Goal: Answer question/provide support

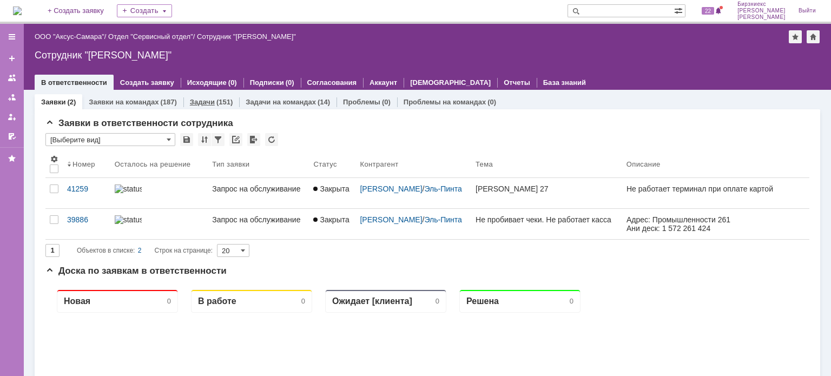
click at [221, 97] on div "Задачи (151)" at bounding box center [211, 102] width 56 height 16
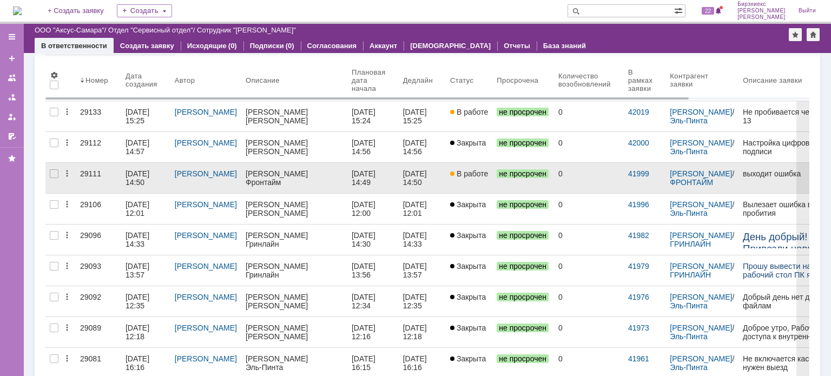
click at [224, 176] on div "[PERSON_NAME]" at bounding box center [206, 173] width 62 height 9
click at [130, 180] on div "[DATE] 14:50" at bounding box center [138, 177] width 26 height 17
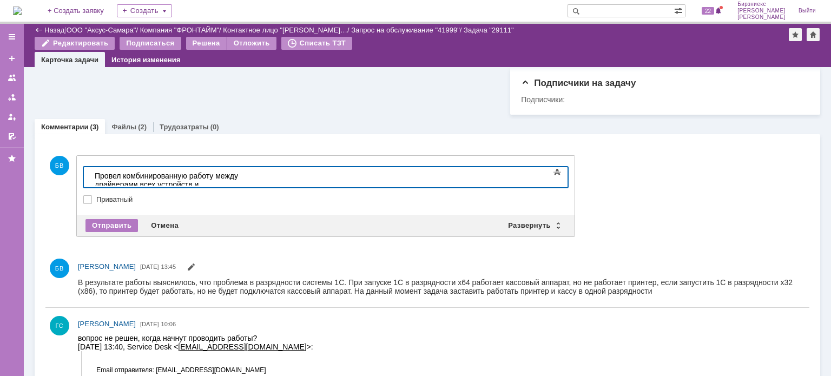
click at [248, 180] on div "Провел комбинированную работу между драйверами всех устройств и разрядностью 1С," at bounding box center [172, 184] width 154 height 26
click at [248, 175] on div "Провел комбинированную работу между драйверами всех устройств и разрядностью 1С," at bounding box center [172, 184] width 154 height 26
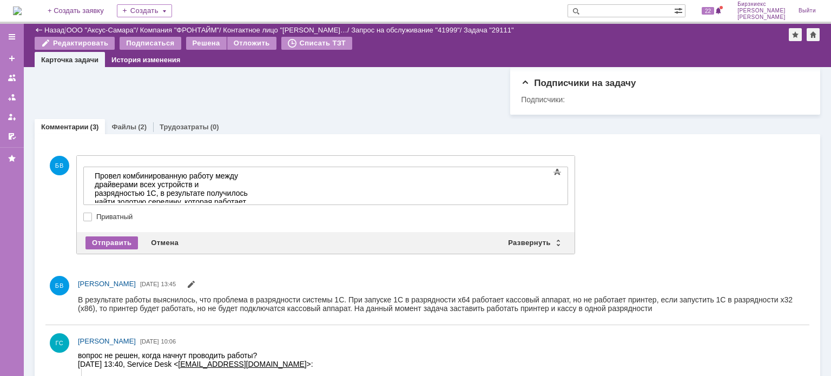
click at [116, 245] on div "Отправить" at bounding box center [111, 242] width 52 height 13
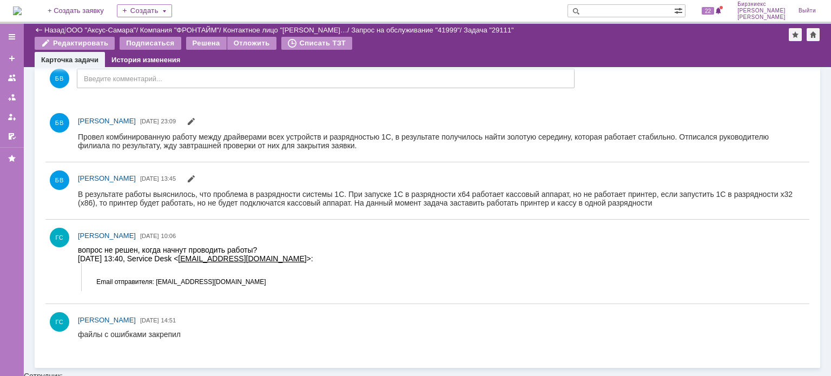
scroll to position [249, 0]
